Goal: Task Accomplishment & Management: Complete application form

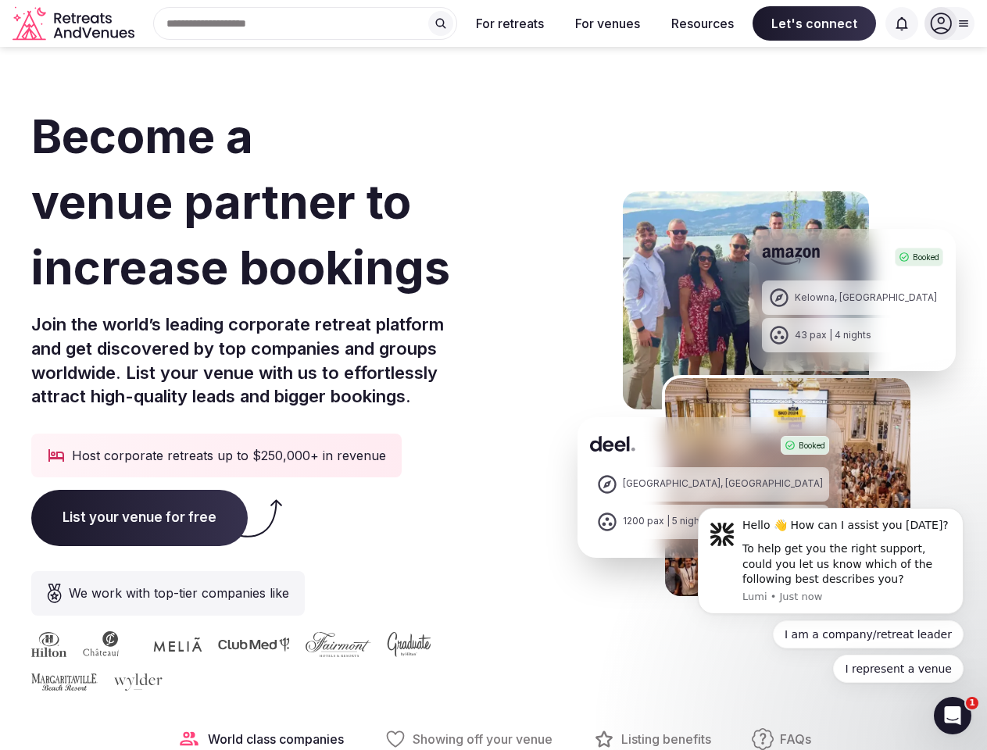
click at [493, 300] on h1 "Become a venue partner to increase bookings" at bounding box center [298, 201] width 534 height 197
click at [306, 23] on div "Search Popular Destinations [GEOGRAPHIC_DATA], [GEOGRAPHIC_DATA] [GEOGRAPHIC_DA…" at bounding box center [299, 23] width 316 height 33
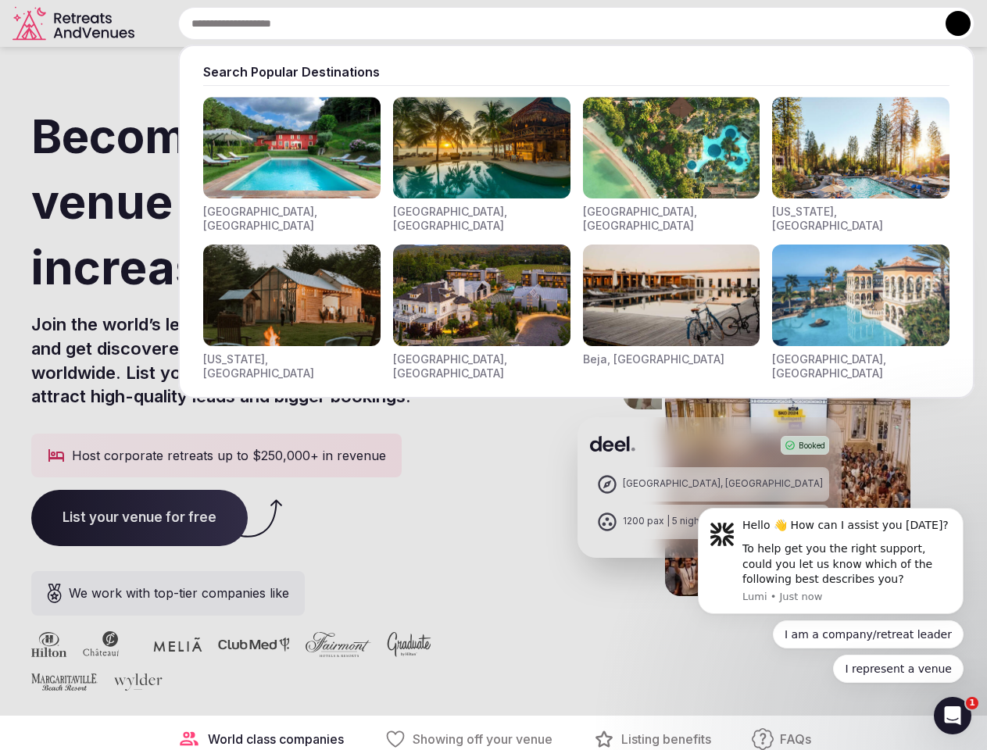
click at [441, 23] on input "text" at bounding box center [576, 23] width 796 height 33
click at [510, 23] on input "text" at bounding box center [576, 23] width 796 height 33
click at [607, 23] on input "text" at bounding box center [576, 23] width 796 height 33
click at [703, 23] on input "text" at bounding box center [576, 23] width 796 height 33
click at [814, 23] on input "text" at bounding box center [576, 23] width 796 height 33
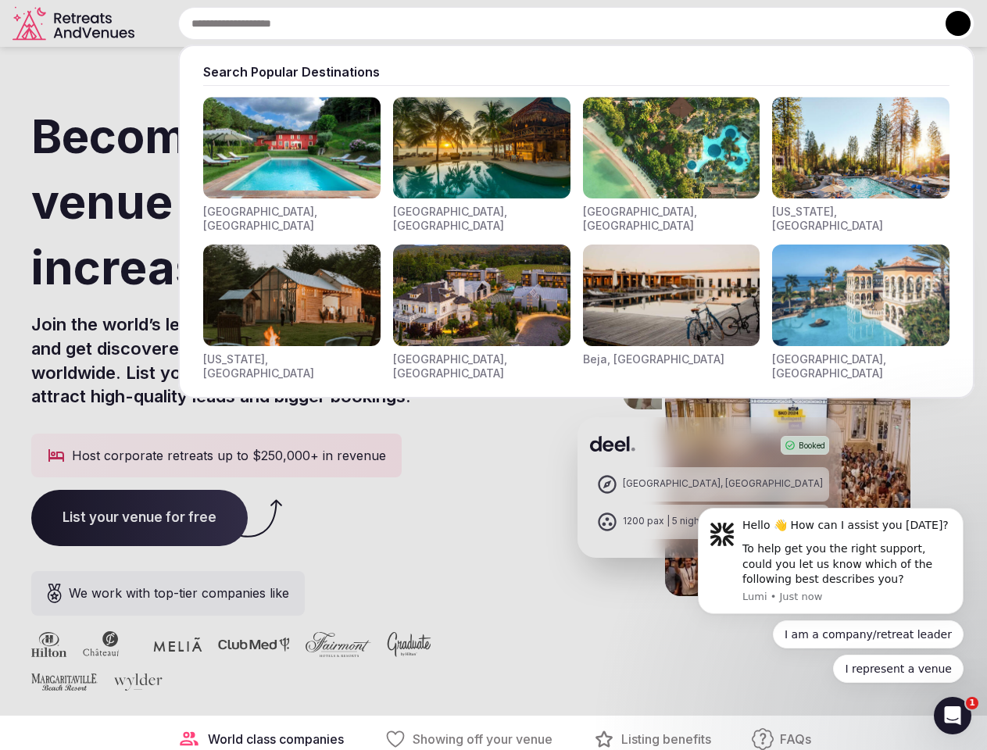
click at [902, 23] on input "text" at bounding box center [576, 23] width 796 height 33
click at [949, 23] on button at bounding box center [958, 23] width 25 height 25
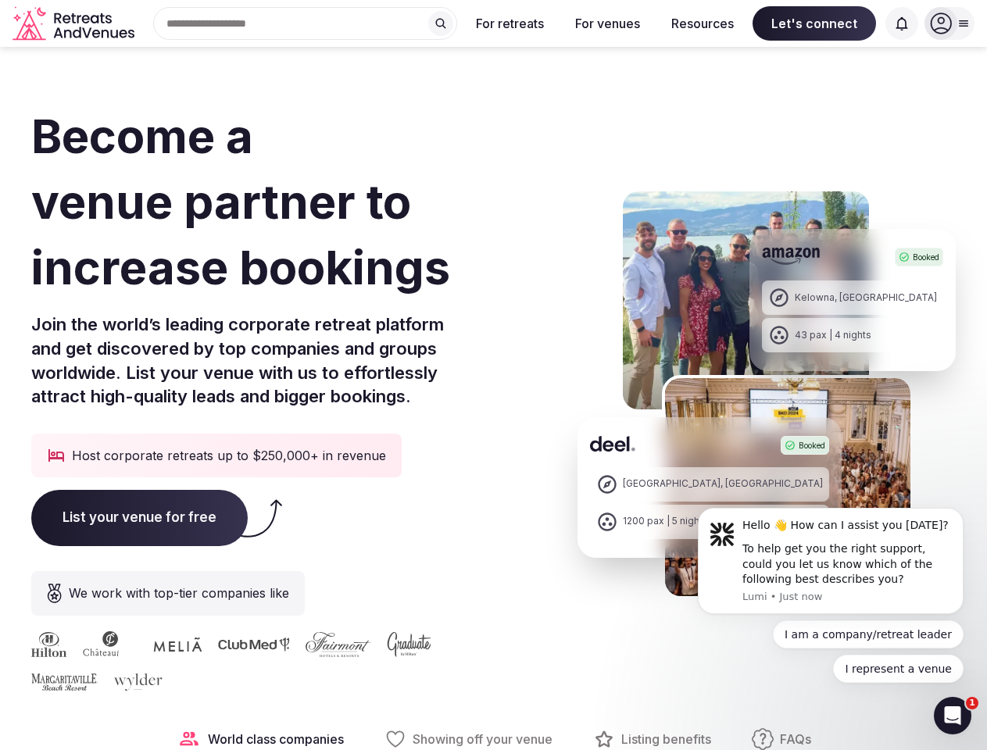
click at [831, 561] on div "To help get you the right support, could you let us know which of the following…" at bounding box center [846, 565] width 209 height 46
